Goal: Browse casually: Explore the website without a specific task or goal

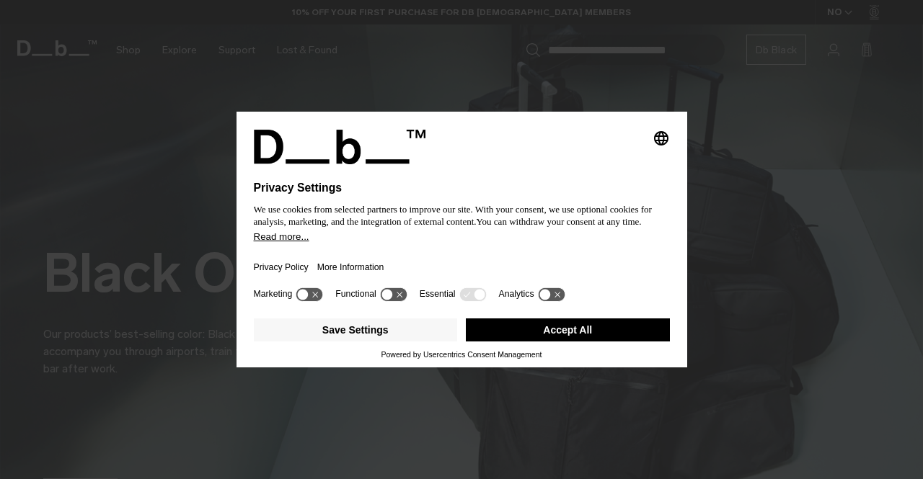
click at [505, 255] on div "Privacy Policy More Information" at bounding box center [462, 263] width 416 height 42
click at [579, 334] on button "Accept All" at bounding box center [568, 330] width 204 height 23
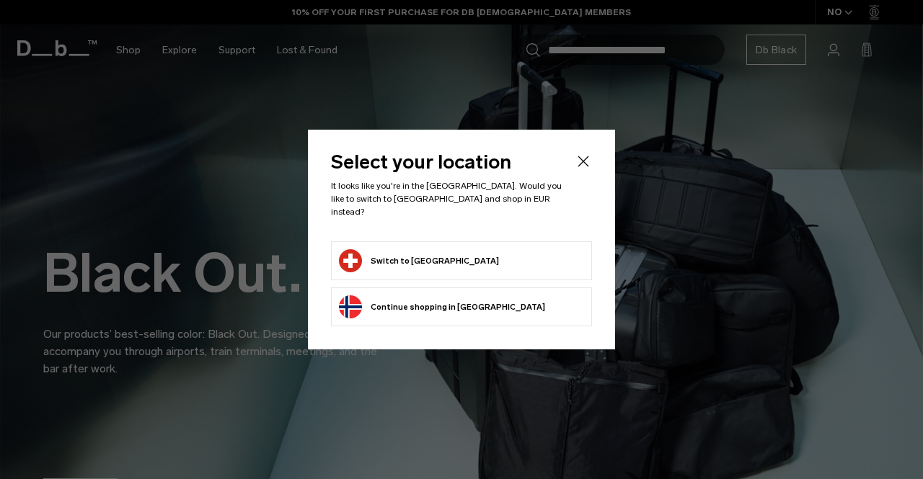
click at [399, 259] on button "Switch to Switzerland" at bounding box center [419, 260] width 160 height 23
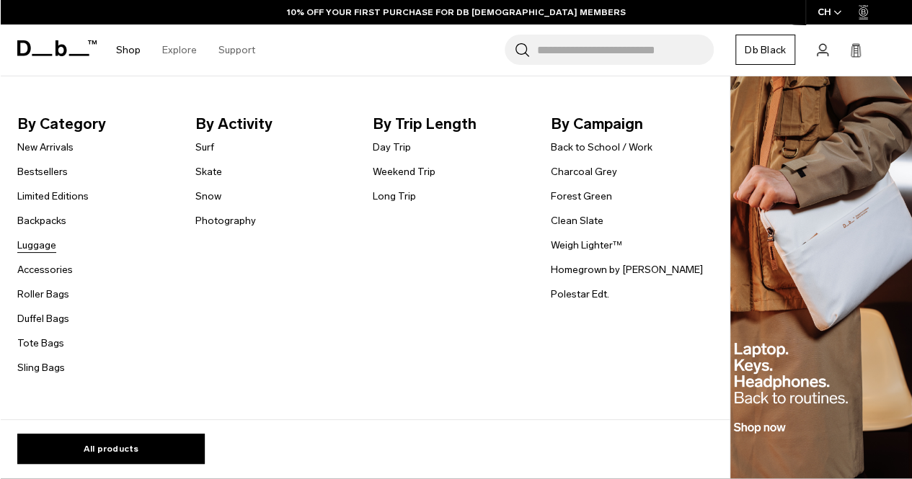
click at [35, 244] on link "Luggage" at bounding box center [36, 245] width 39 height 15
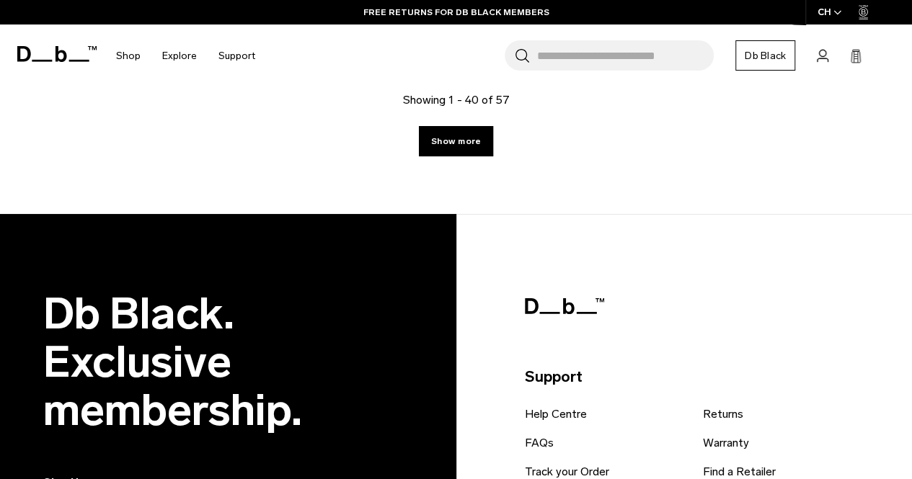
scroll to position [3893, 0]
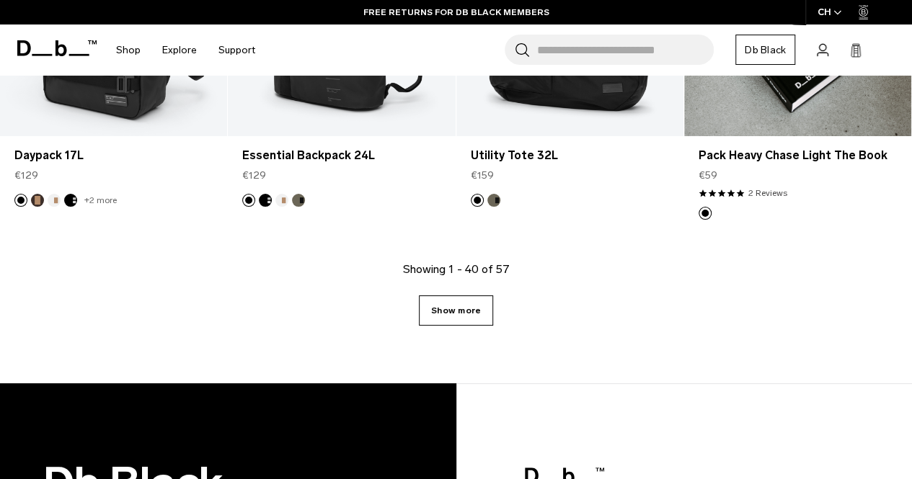
click at [476, 309] on link "Show more" at bounding box center [456, 311] width 74 height 30
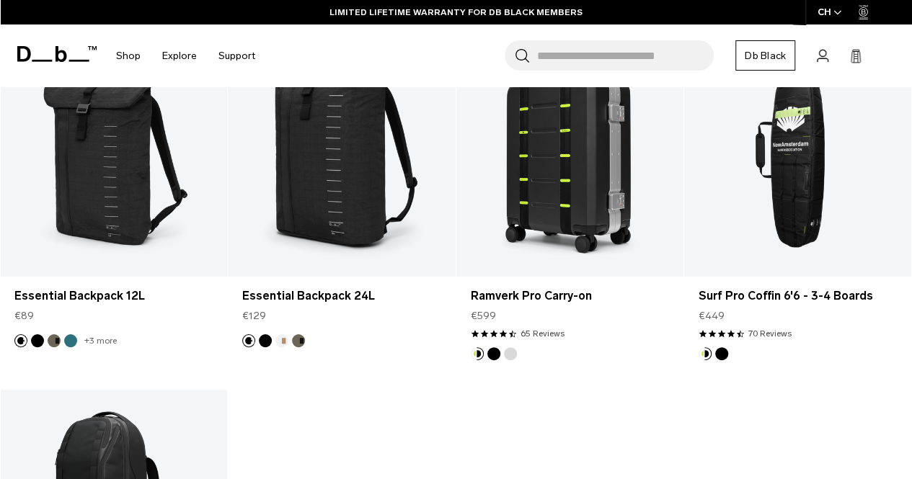
scroll to position [5118, 0]
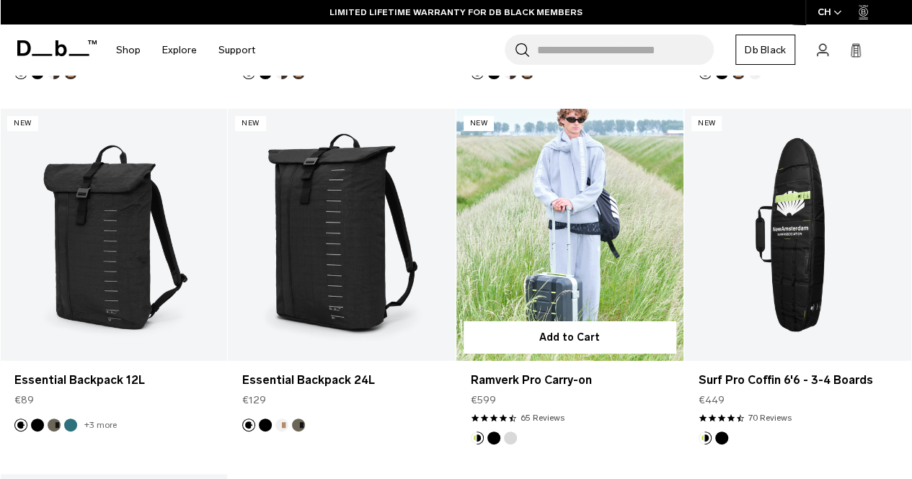
click at [494, 438] on button "Black Out" at bounding box center [493, 438] width 13 height 13
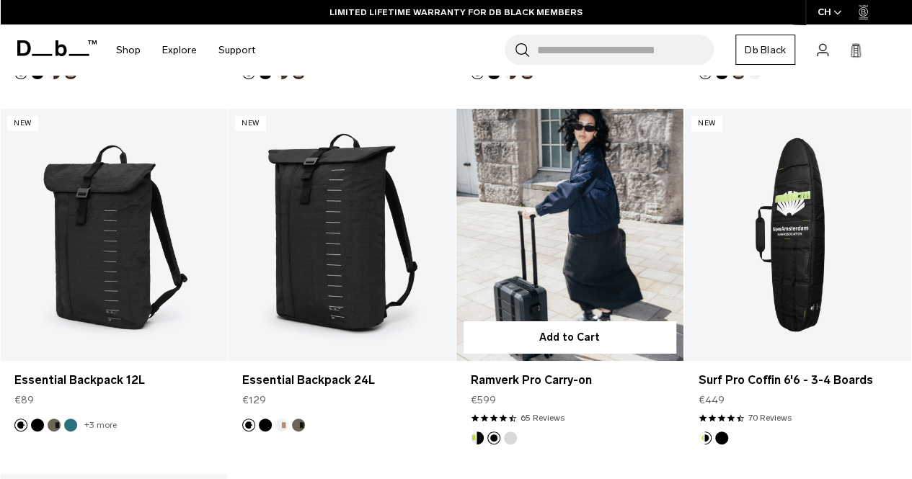
click at [518, 437] on footer at bounding box center [569, 438] width 227 height 13
click at [475, 433] on button "Db x New Amsterdam Surf Association" at bounding box center [477, 438] width 13 height 13
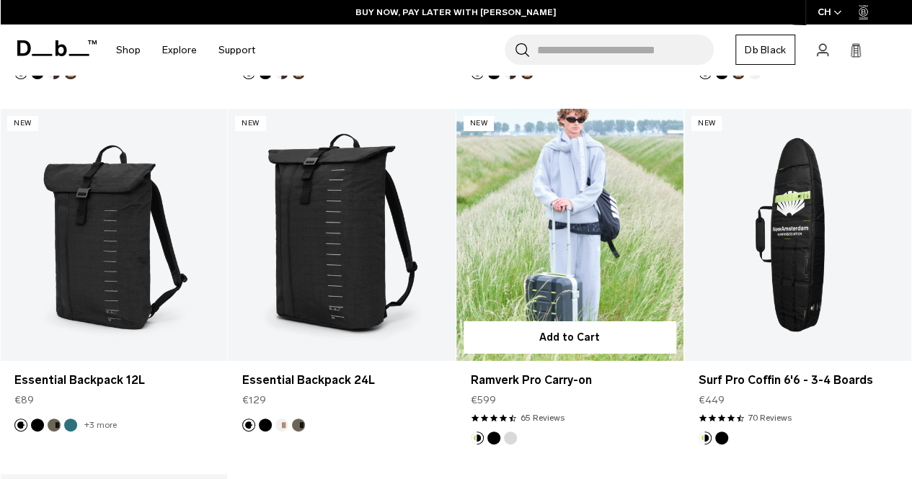
click at [518, 433] on footer at bounding box center [569, 438] width 227 height 13
click at [512, 438] on button "Silver" at bounding box center [510, 438] width 13 height 13
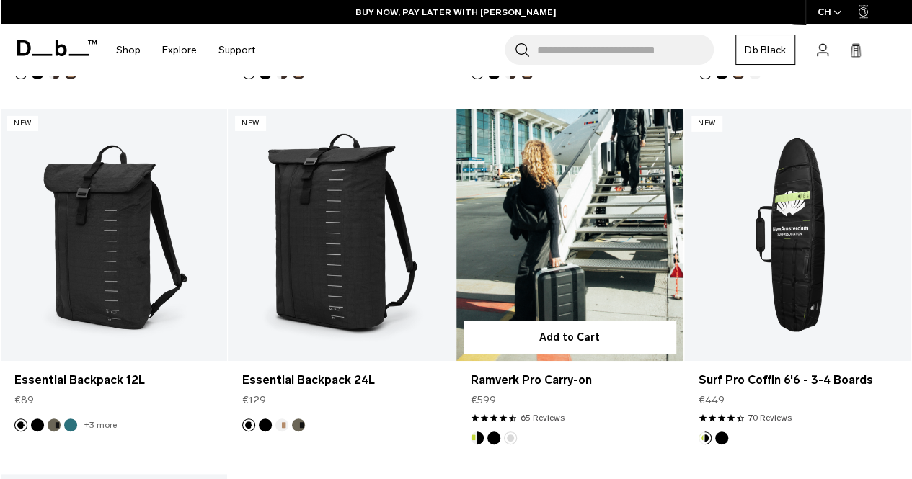
click at [496, 433] on button "Black Out" at bounding box center [493, 438] width 13 height 13
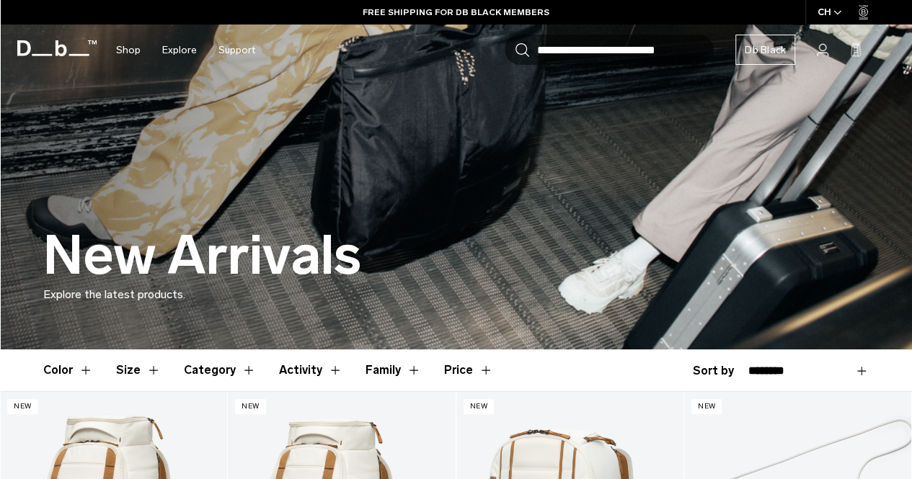
scroll to position [216, 0]
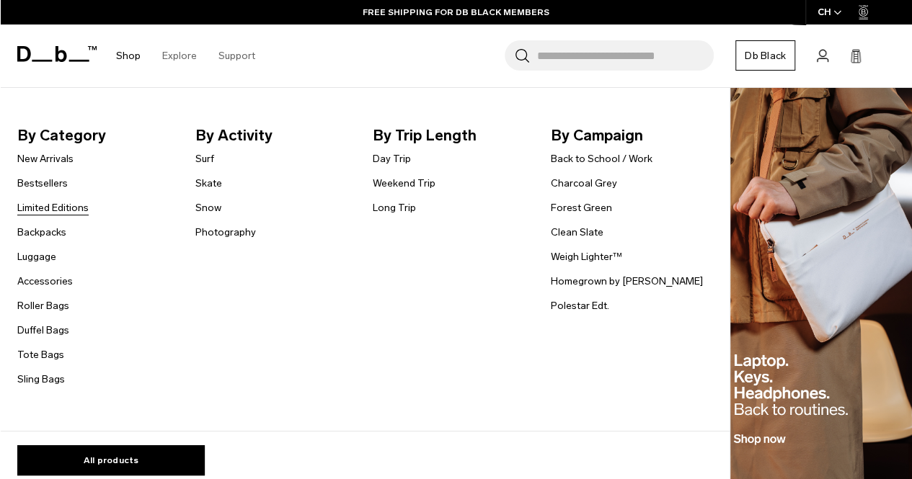
click at [46, 207] on link "Limited Editions" at bounding box center [52, 207] width 71 height 15
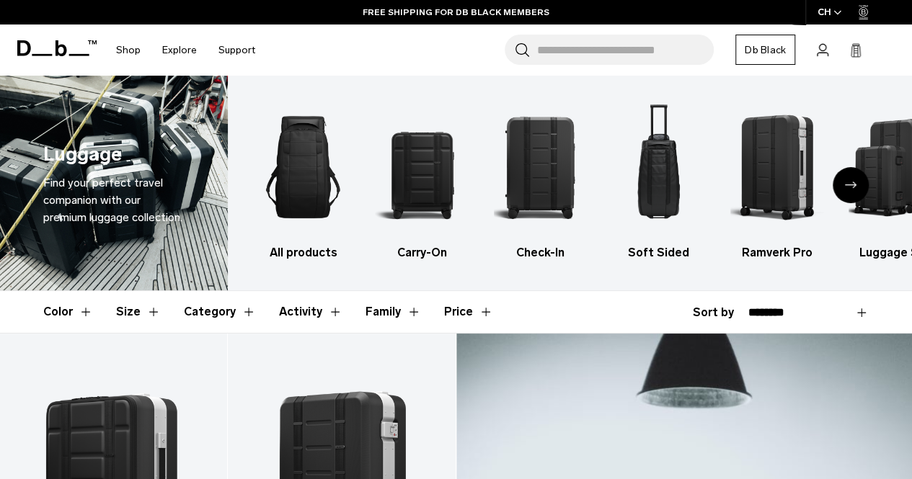
click at [859, 186] on div "Next slide" at bounding box center [851, 185] width 36 height 36
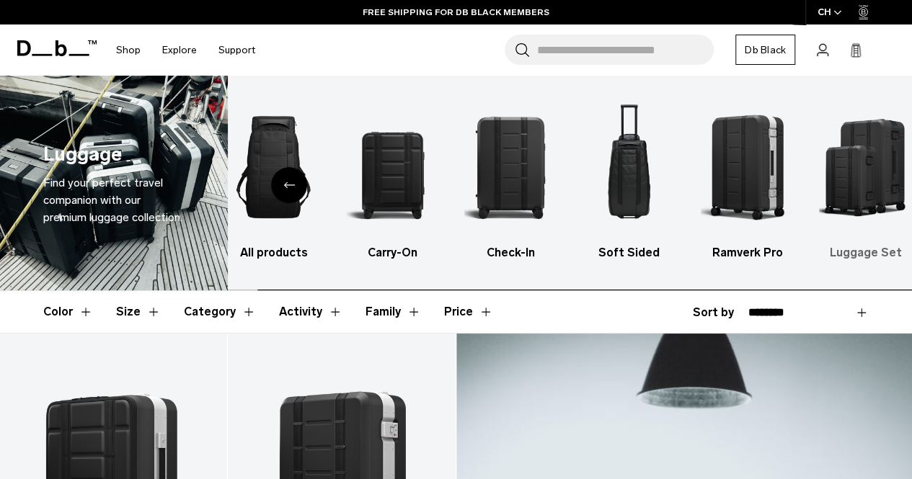
click at [854, 186] on img "6 / 6" at bounding box center [865, 167] width 93 height 140
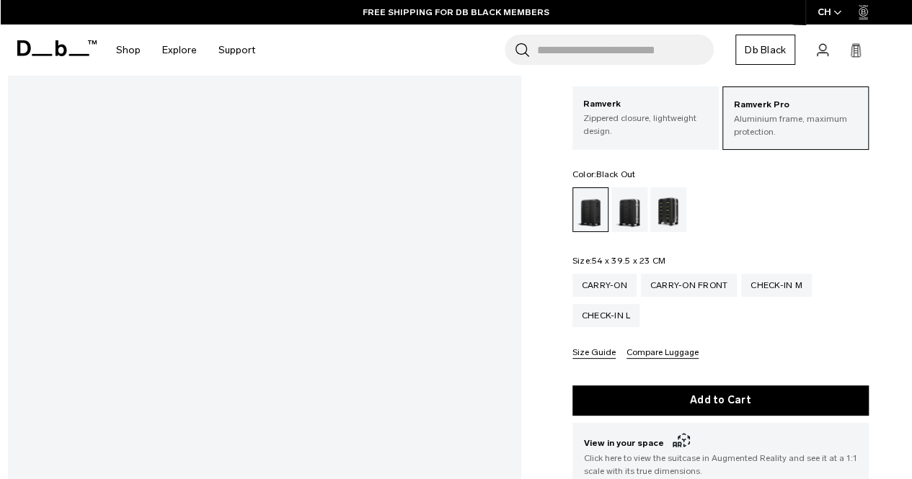
click at [529, 321] on div "Gallery 3D Details Dimensions 01 / 14" at bounding box center [456, 379] width 912 height 708
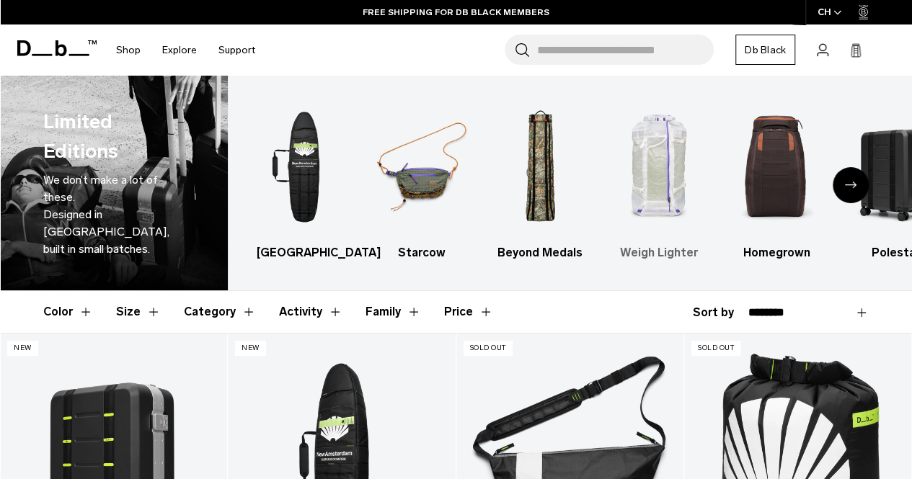
click at [676, 191] on img "4 / 6" at bounding box center [658, 167] width 93 height 140
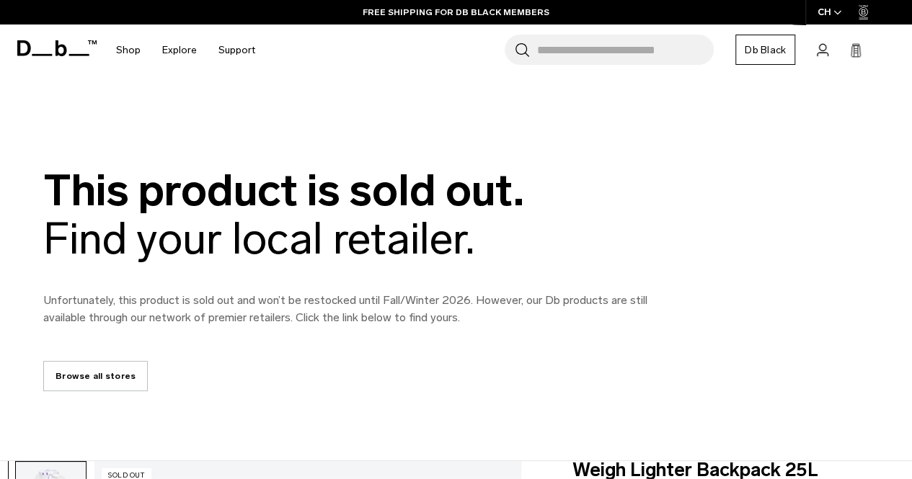
scroll to position [433, 0]
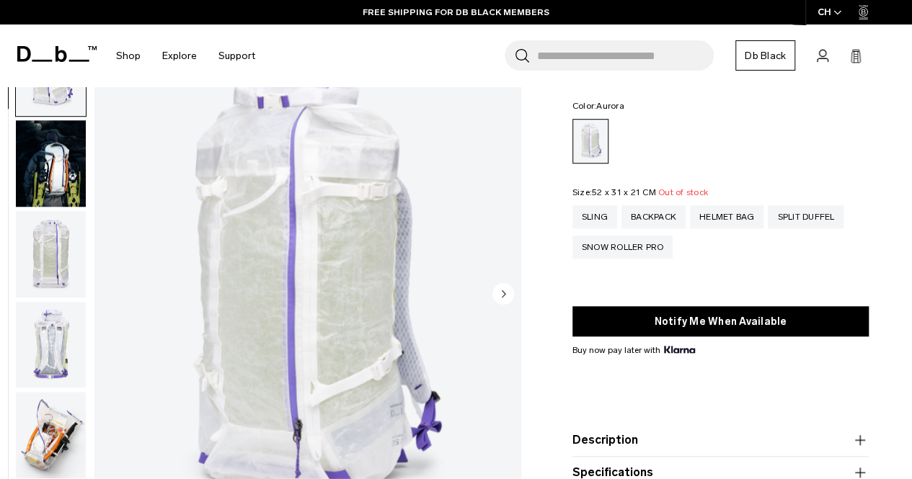
click at [508, 288] on circle "Next slide" at bounding box center [503, 294] width 22 height 22
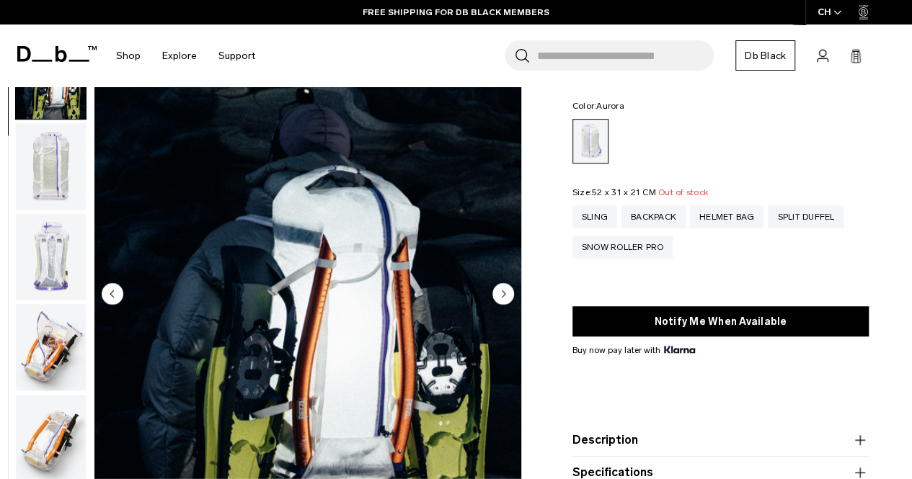
scroll to position [91, 0]
click at [502, 288] on circle "Next slide" at bounding box center [503, 294] width 22 height 22
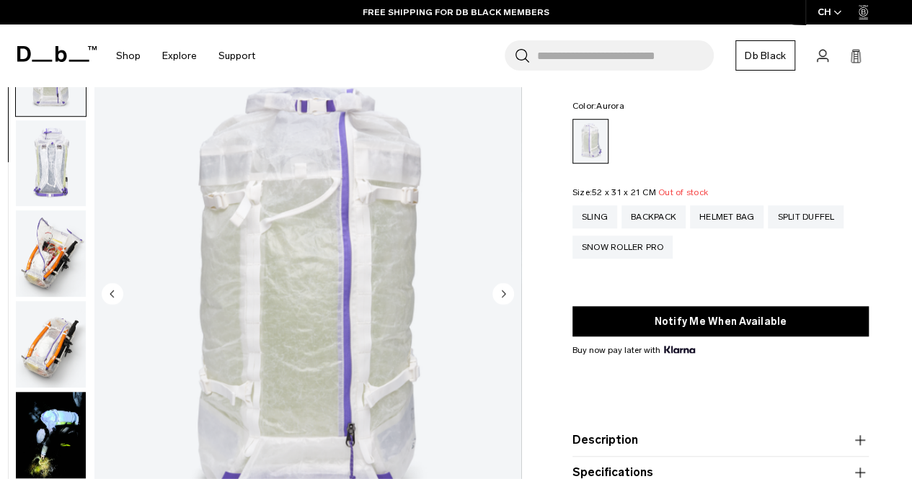
click at [497, 287] on circle "Next slide" at bounding box center [503, 294] width 22 height 22
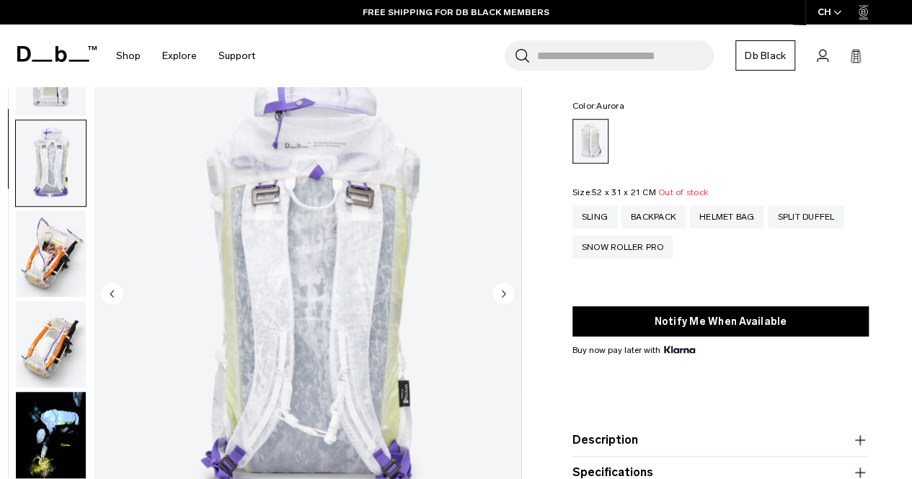
scroll to position [273, 0]
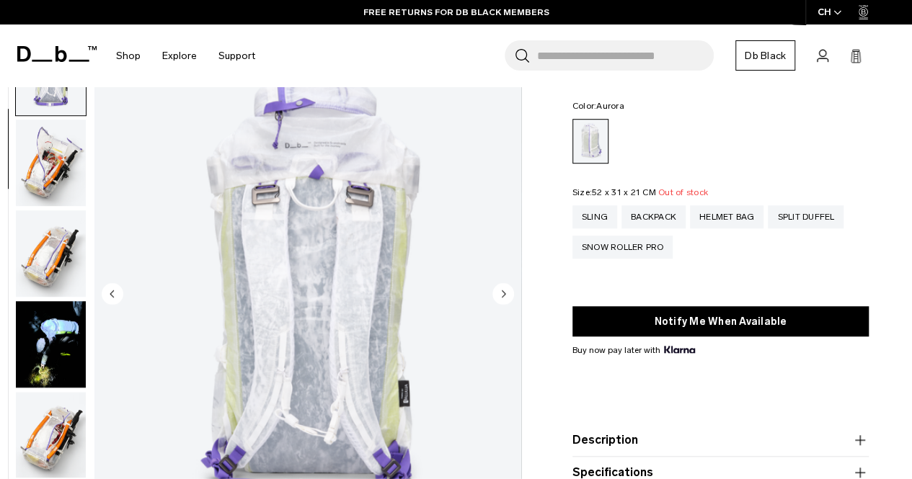
click at [497, 287] on circle "Next slide" at bounding box center [503, 294] width 22 height 22
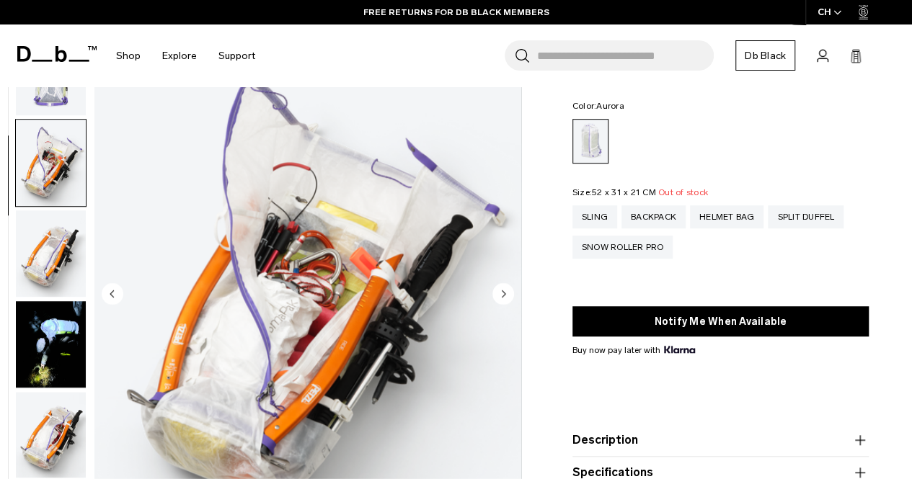
scroll to position [363, 0]
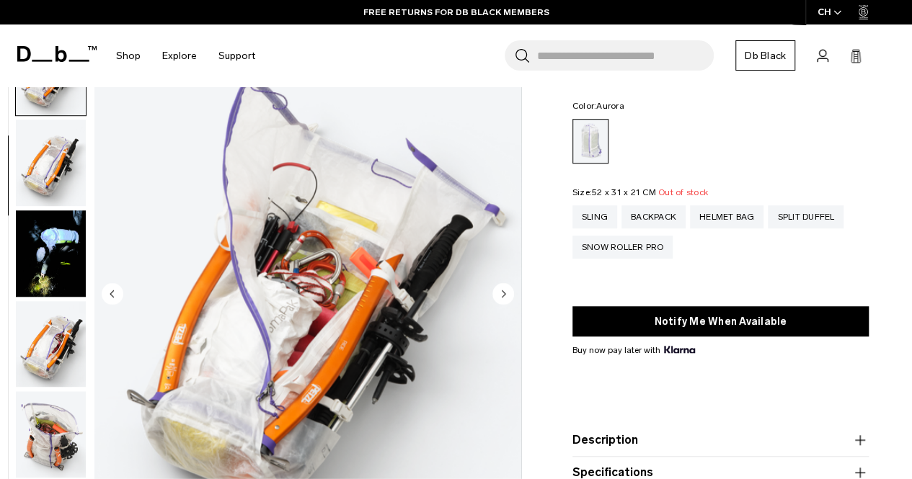
click at [497, 287] on circle "Next slide" at bounding box center [503, 294] width 22 height 22
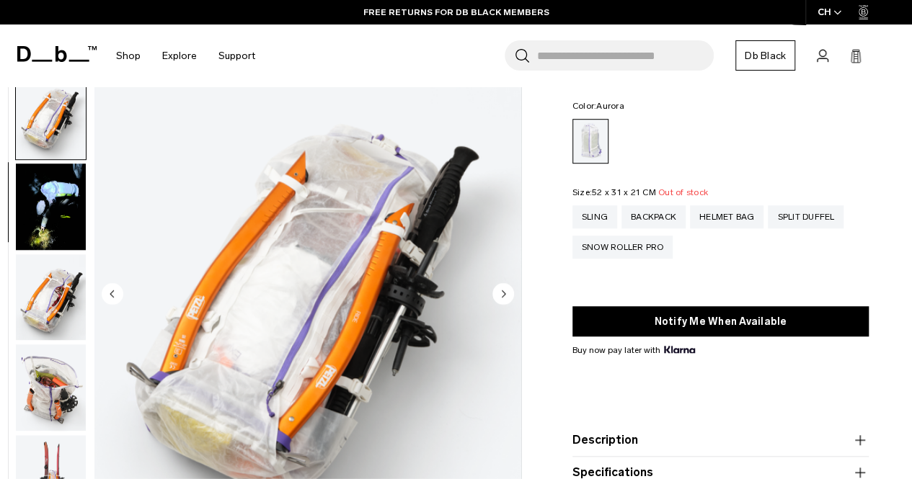
scroll to position [454, 0]
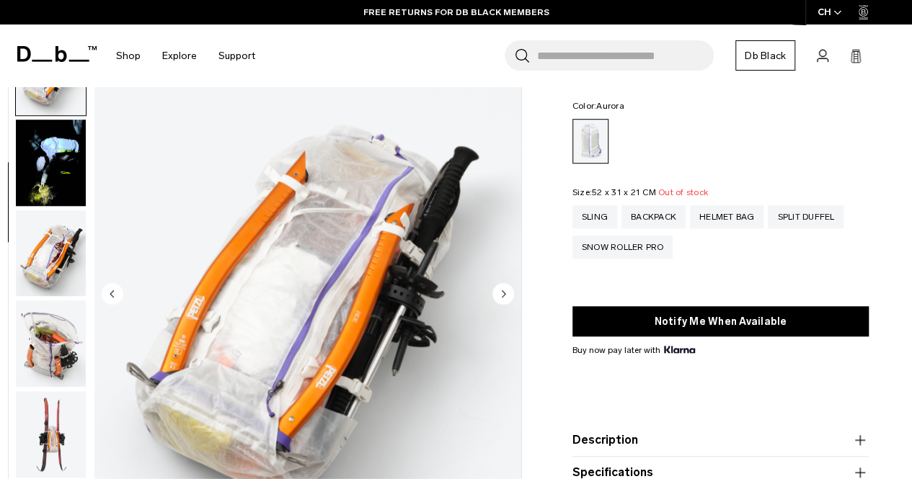
click at [497, 287] on circle "Next slide" at bounding box center [503, 294] width 22 height 22
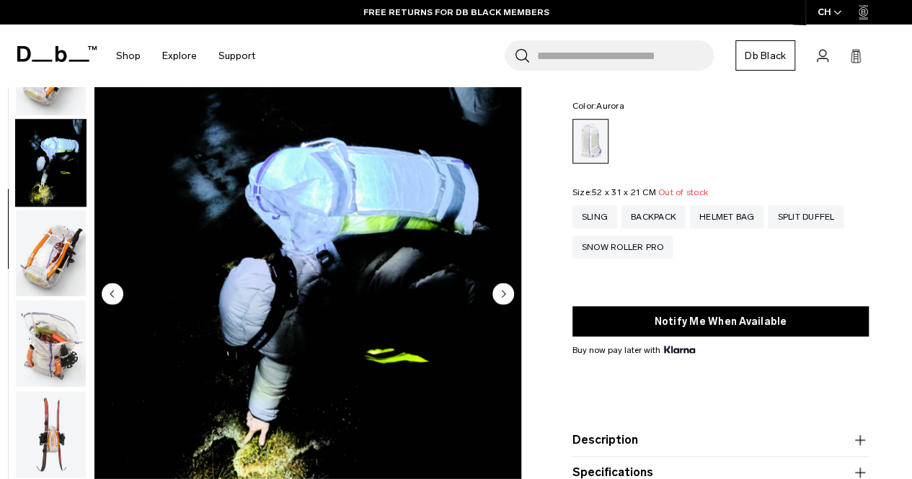
scroll to position [545, 0]
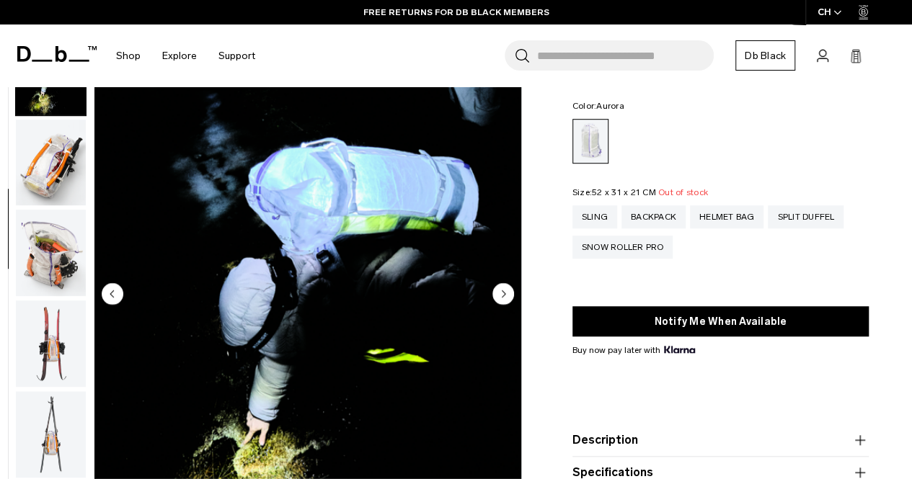
click at [497, 287] on circle "Next slide" at bounding box center [503, 294] width 22 height 22
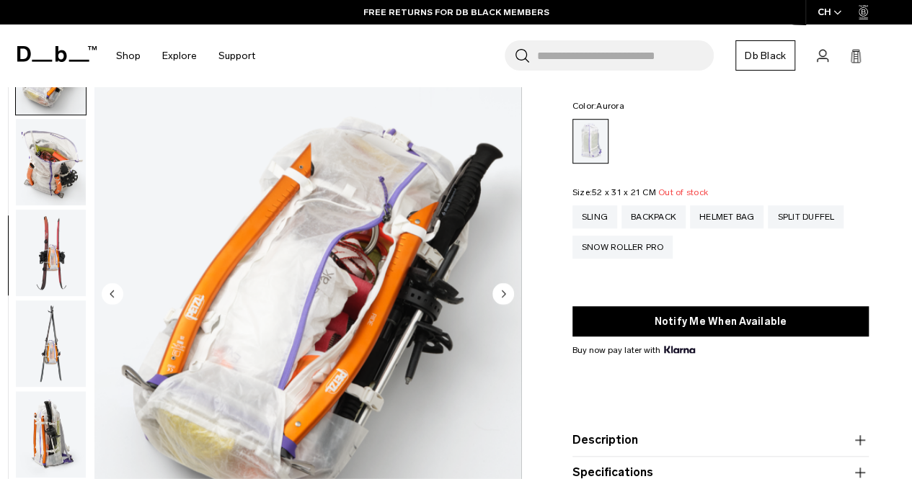
click at [497, 287] on circle "Next slide" at bounding box center [503, 294] width 22 height 22
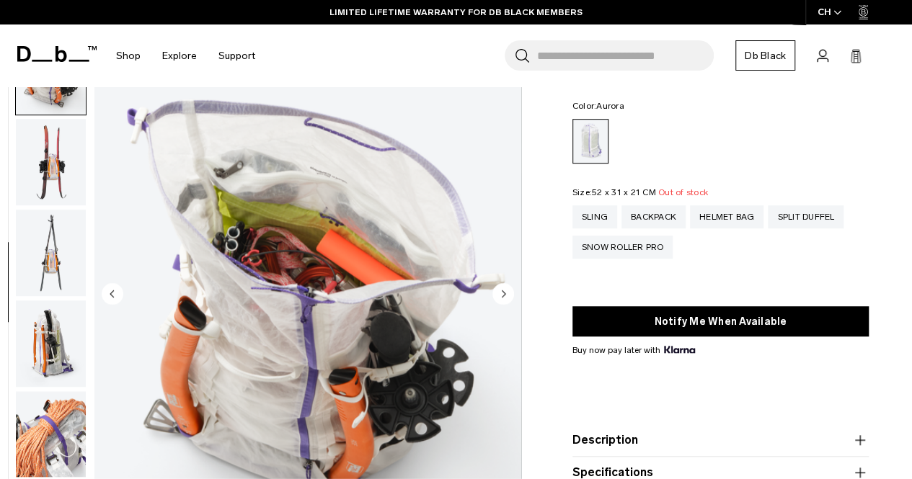
click at [497, 287] on circle "Next slide" at bounding box center [503, 294] width 22 height 22
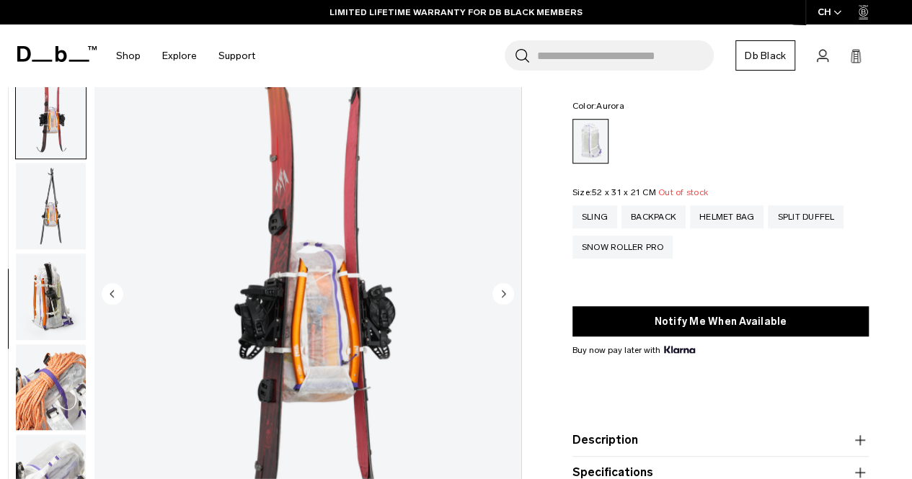
scroll to position [818, 0]
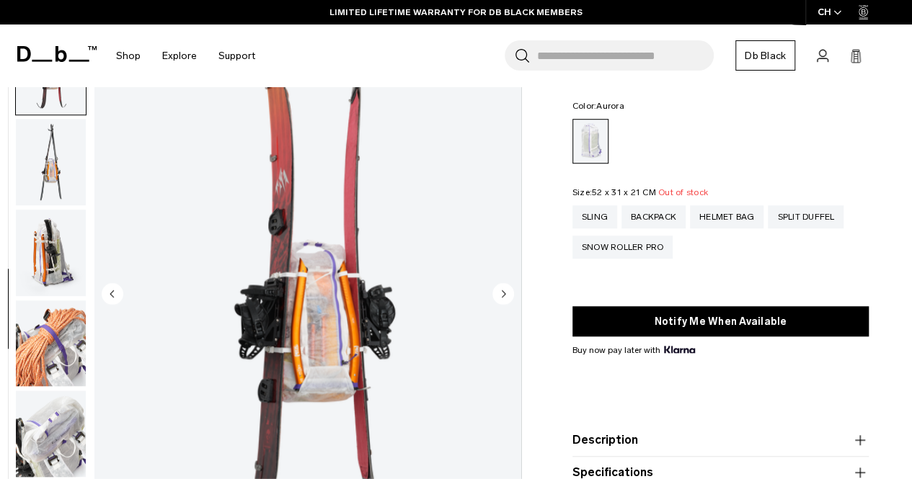
click at [497, 287] on circle "Next slide" at bounding box center [503, 294] width 22 height 22
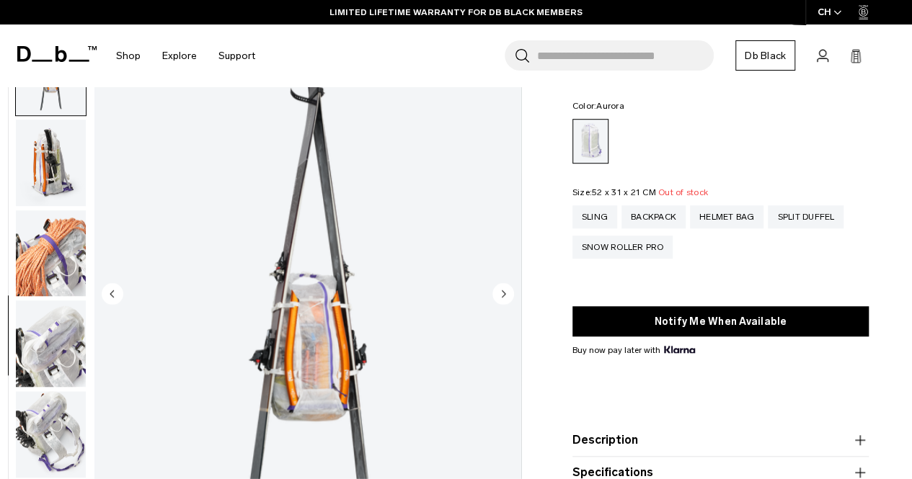
click at [497, 287] on circle "Next slide" at bounding box center [503, 294] width 22 height 22
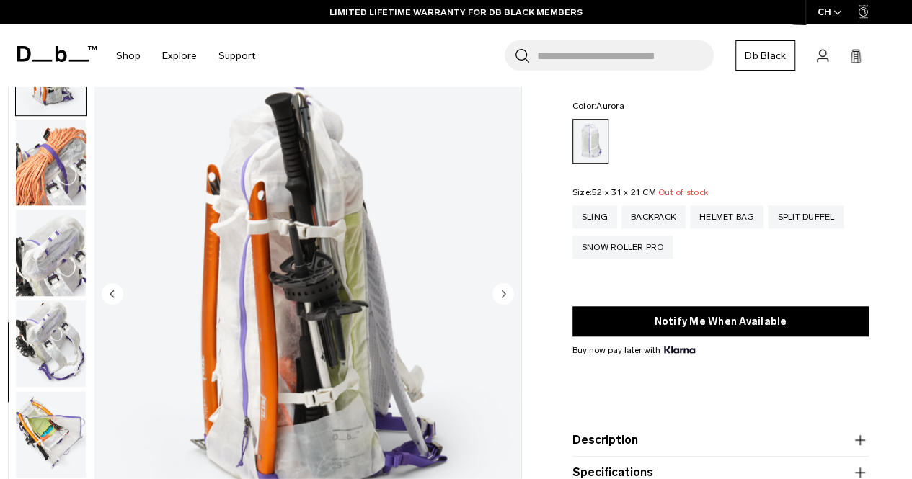
click at [497, 287] on circle "Next slide" at bounding box center [503, 294] width 22 height 22
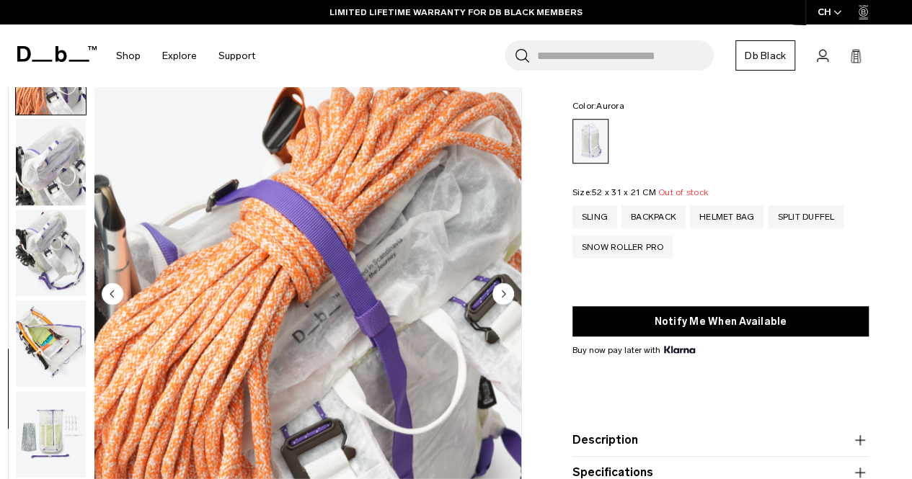
click at [497, 287] on circle "Next slide" at bounding box center [503, 294] width 22 height 22
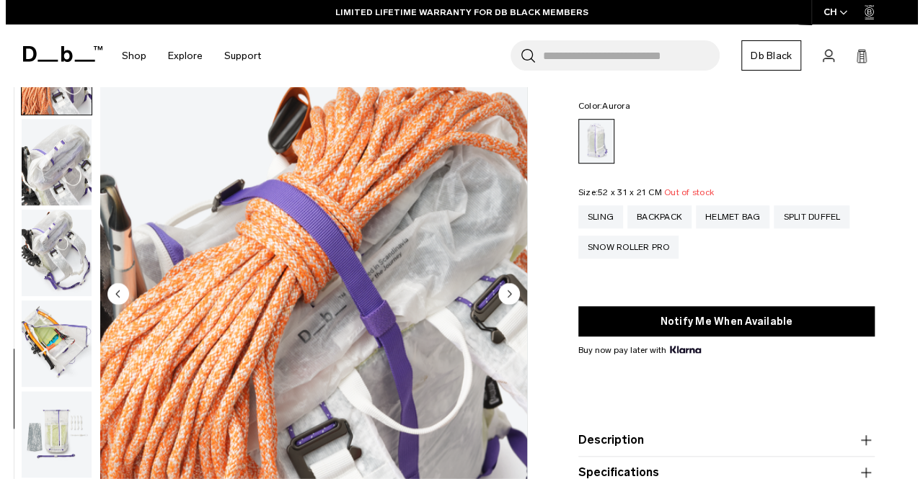
scroll to position [1099, 0]
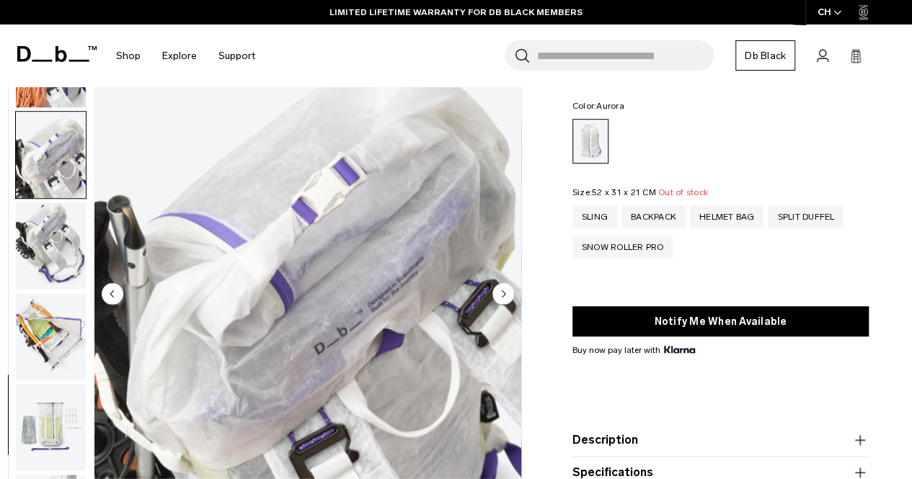
click at [497, 287] on circle "Next slide" at bounding box center [503, 294] width 22 height 22
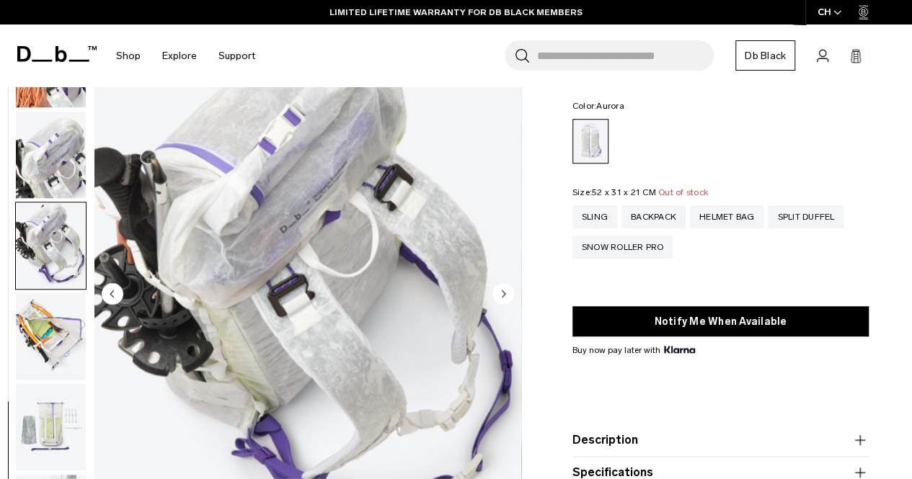
click at [497, 287] on circle "Next slide" at bounding box center [503, 294] width 22 height 22
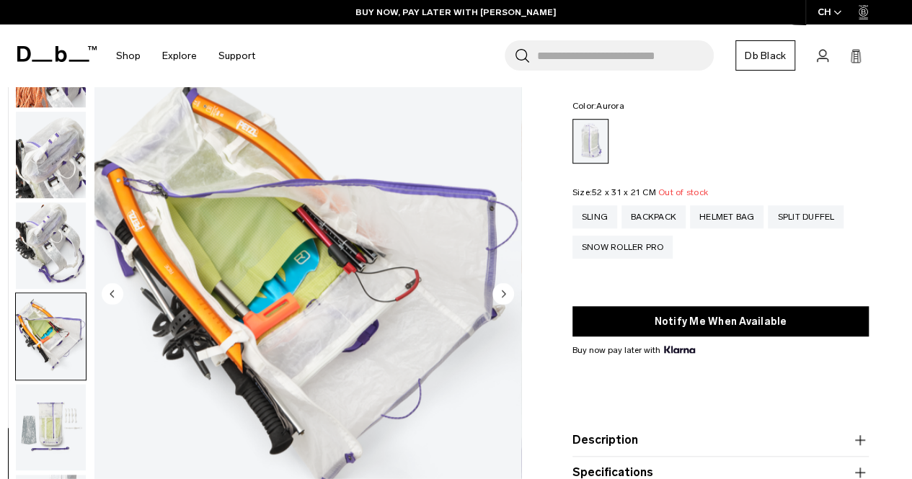
click at [497, 287] on circle "Next slide" at bounding box center [503, 294] width 22 height 22
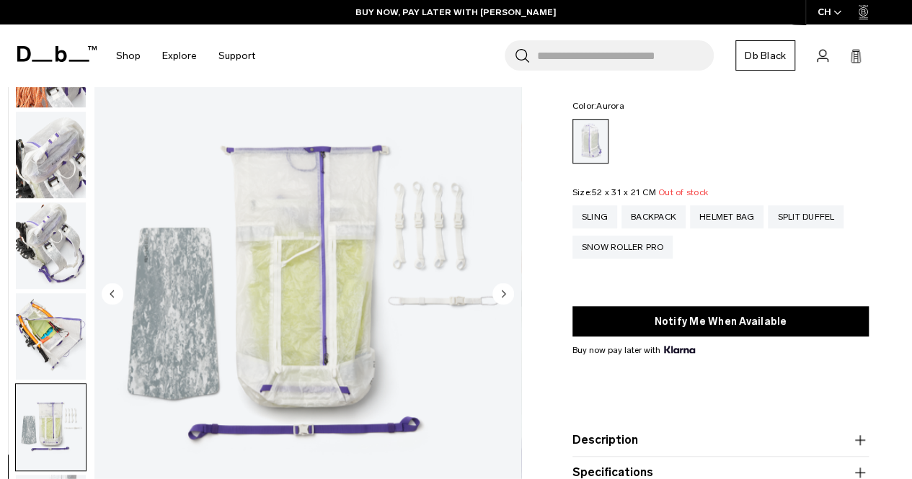
click at [497, 287] on circle "Next slide" at bounding box center [503, 294] width 22 height 22
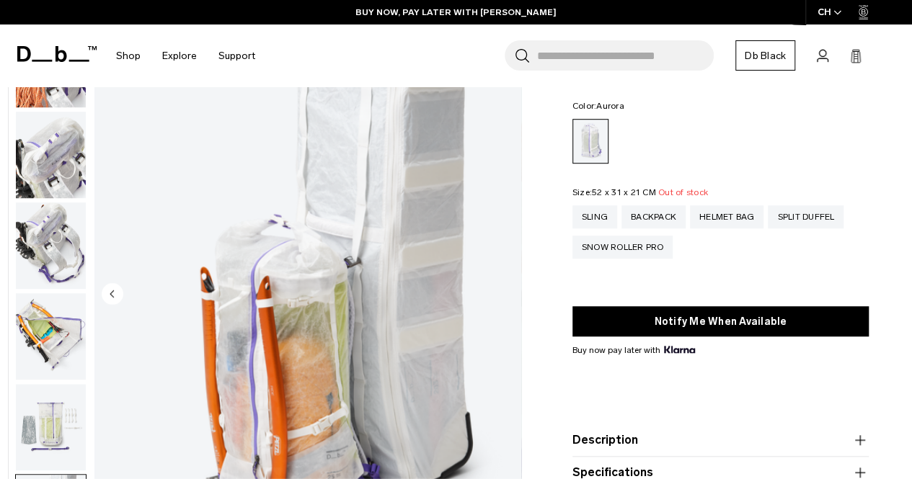
click at [497, 287] on img "18 / 18" at bounding box center [307, 295] width 427 height 533
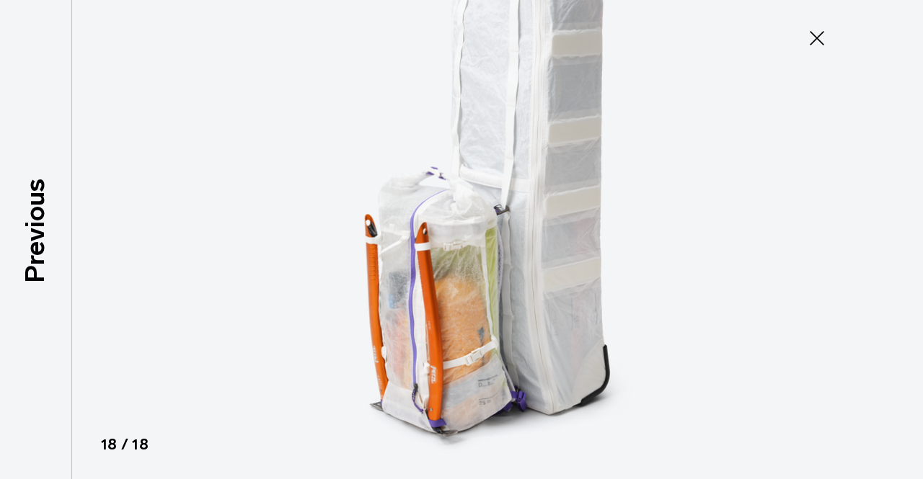
scroll to position [1092, 0]
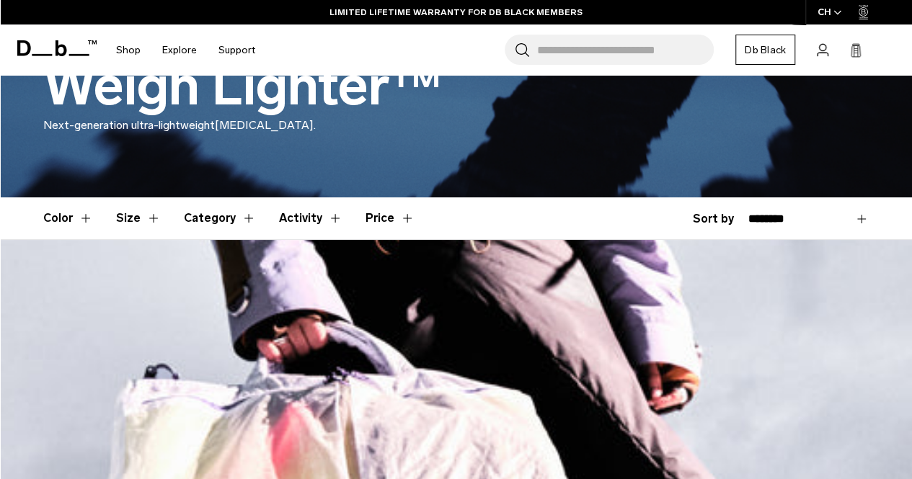
scroll to position [144, 0]
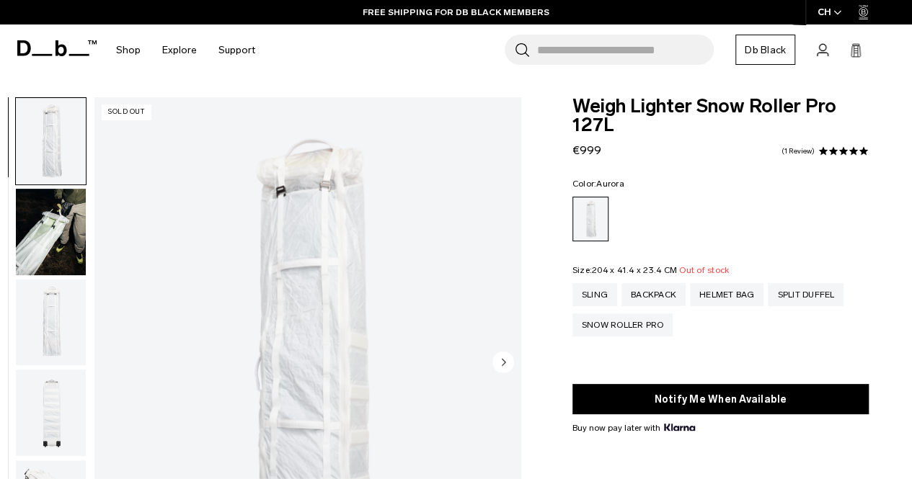
click at [503, 364] on icon "Next slide" at bounding box center [504, 362] width 4 height 6
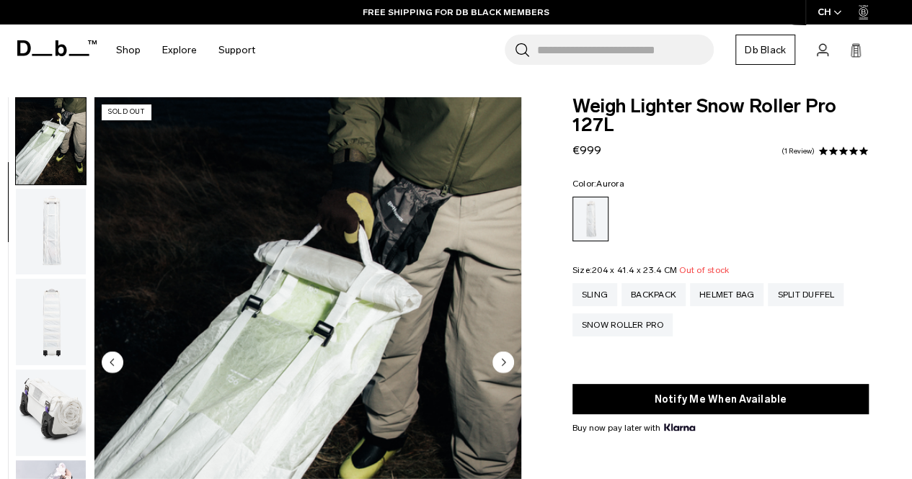
click at [503, 364] on icon "Next slide" at bounding box center [504, 362] width 4 height 6
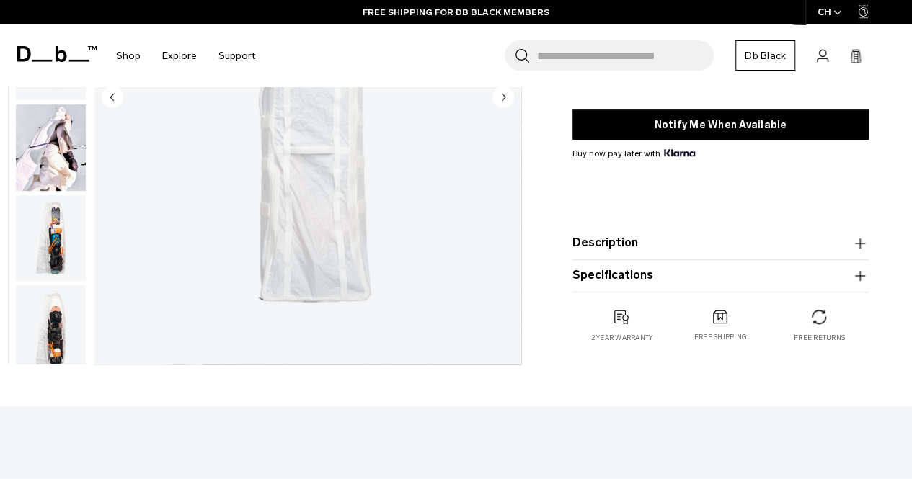
scroll to position [216, 0]
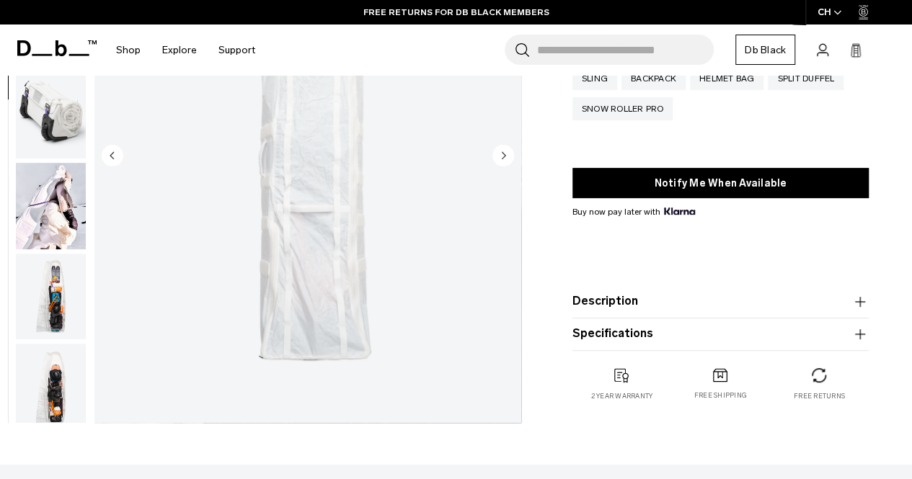
click at [500, 152] on circle "Next slide" at bounding box center [503, 155] width 22 height 22
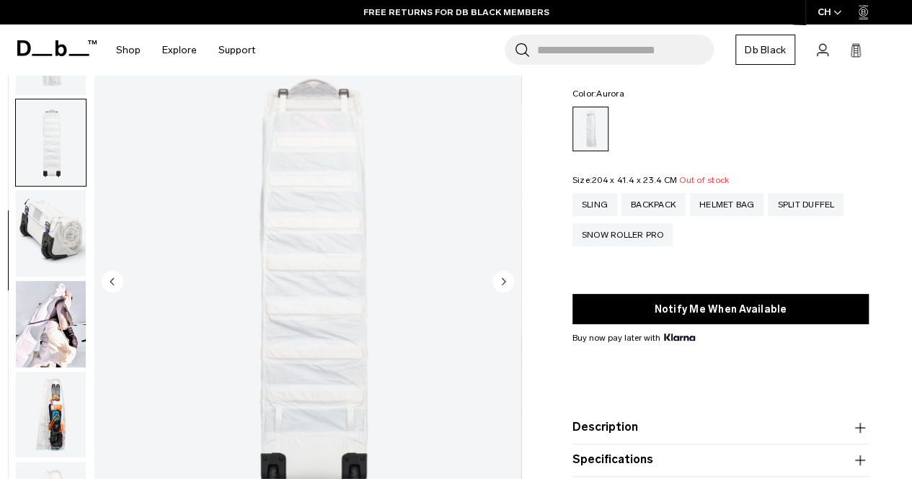
scroll to position [72, 0]
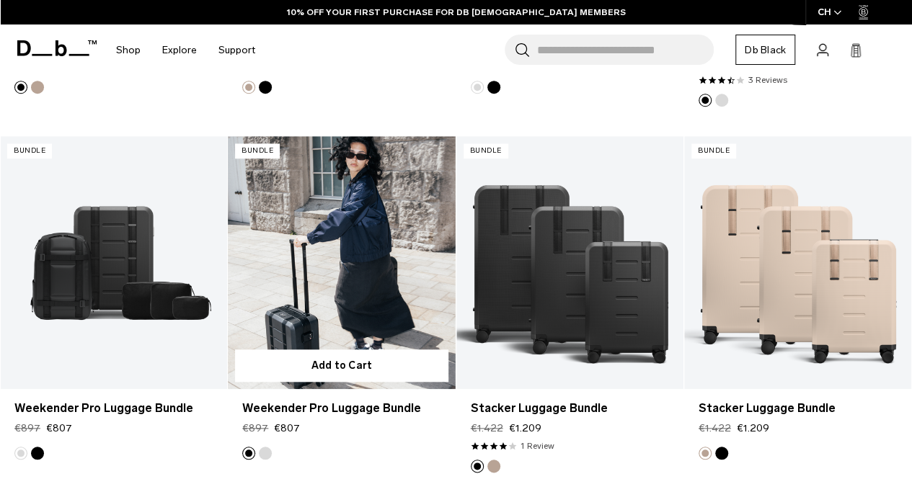
scroll to position [577, 0]
